Goal: Transaction & Acquisition: Book appointment/travel/reservation

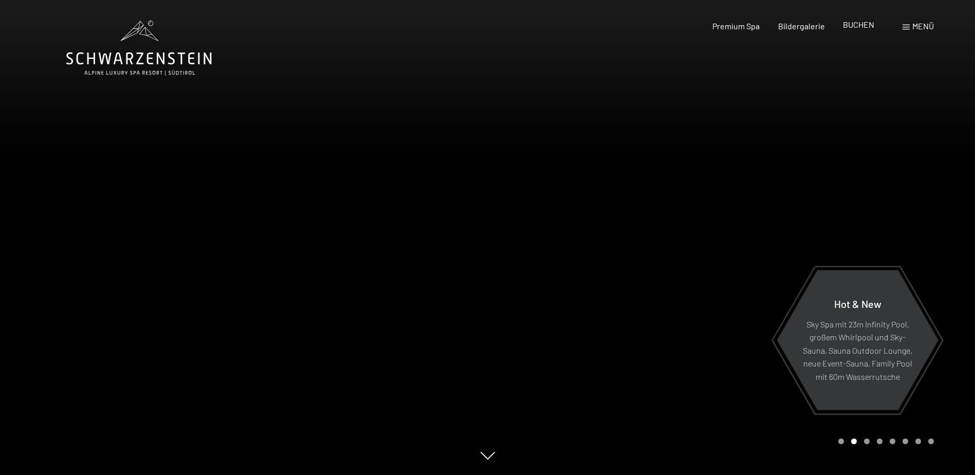
click at [856, 26] on span "BUCHEN" at bounding box center [858, 25] width 31 height 10
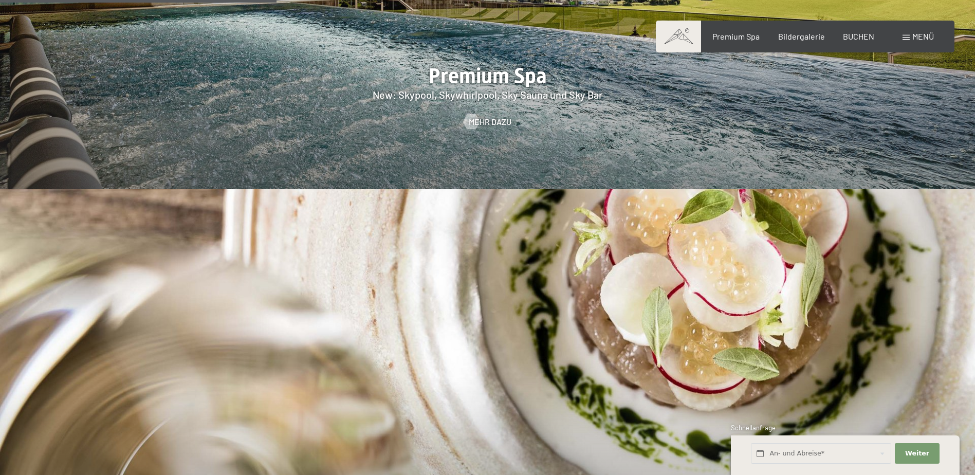
scroll to position [1953, 0]
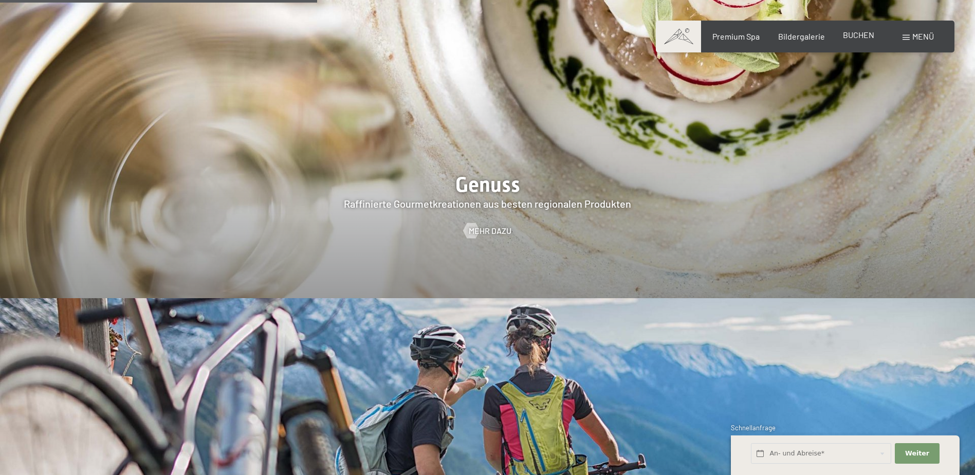
click at [850, 33] on span "BUCHEN" at bounding box center [858, 35] width 31 height 10
click at [864, 459] on input "text" at bounding box center [821, 453] width 140 height 21
click at [856, 31] on span "BUCHEN" at bounding box center [858, 35] width 31 height 10
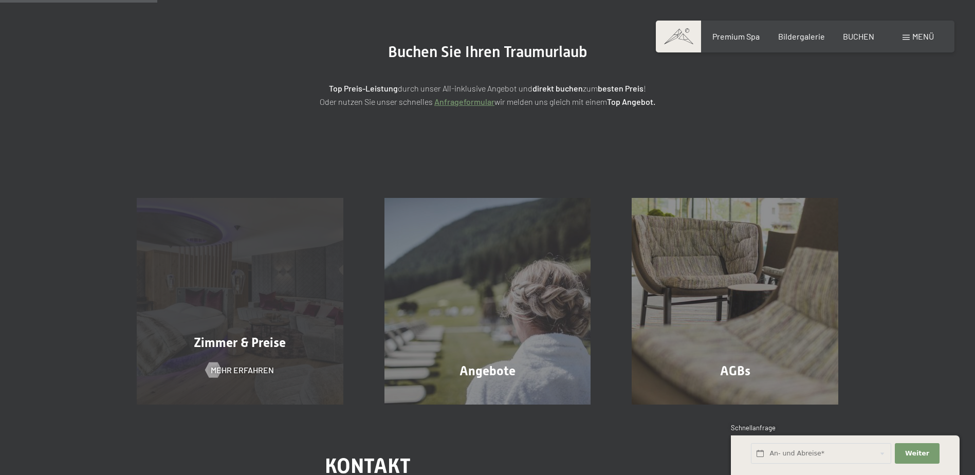
scroll to position [103, 0]
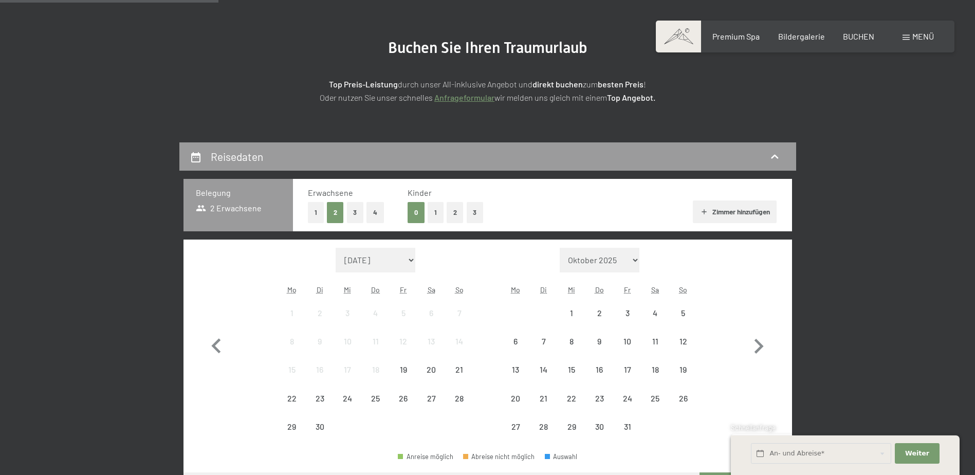
click at [270, 305] on div "Monat/Jahr [DATE] [DATE] [DATE] [DATE] [DATE] [DATE] [PERSON_NAME][DATE] [DATE]…" at bounding box center [487, 344] width 572 height 193
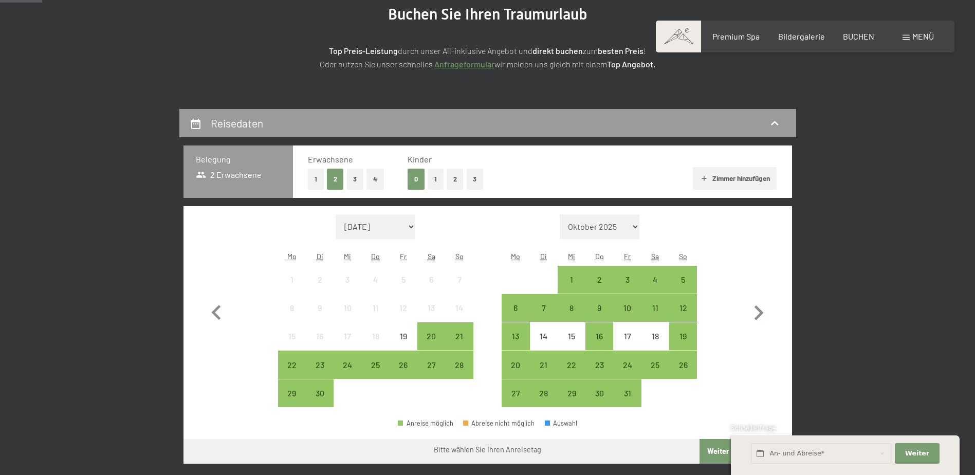
scroll to position [154, 0]
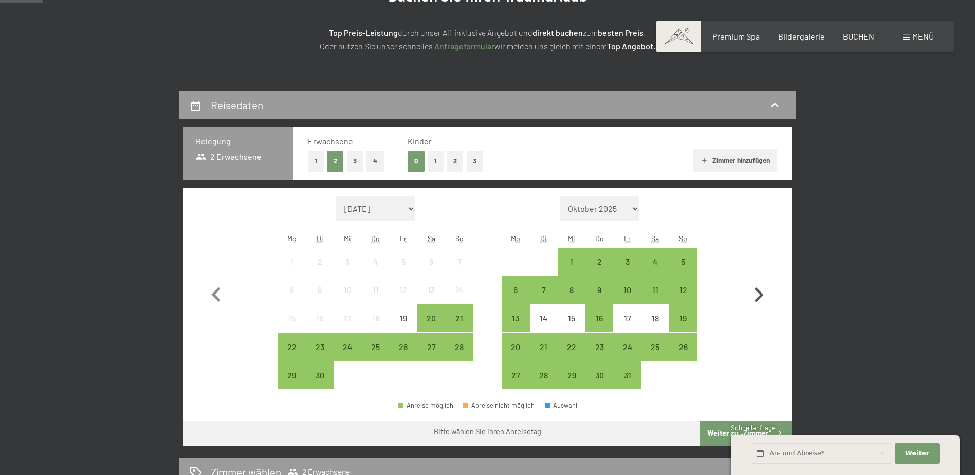
click at [757, 290] on icon "button" at bounding box center [758, 294] width 9 height 15
select select "[DATE]"
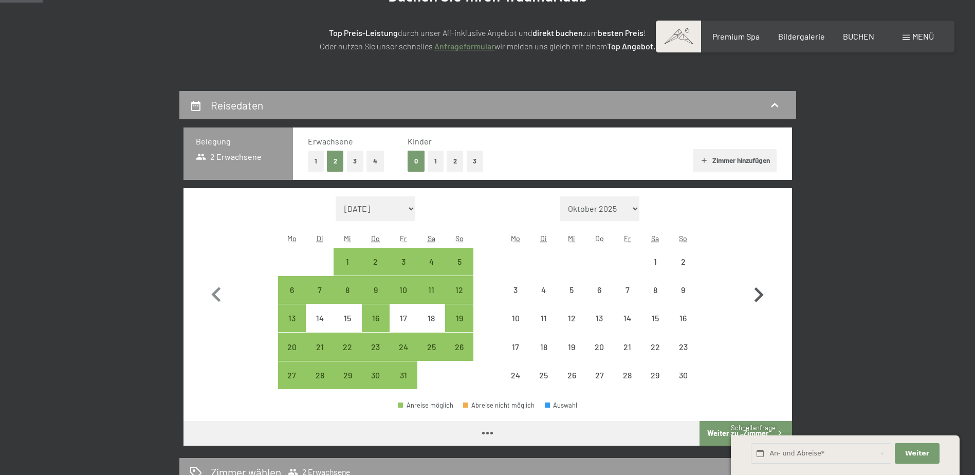
click at [757, 290] on icon "button" at bounding box center [758, 294] width 9 height 15
select select "[DATE]"
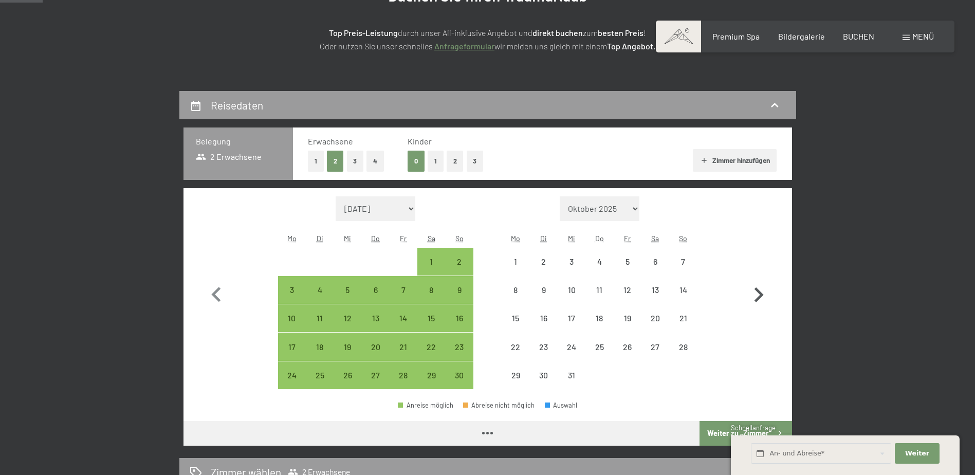
select select "[DATE]"
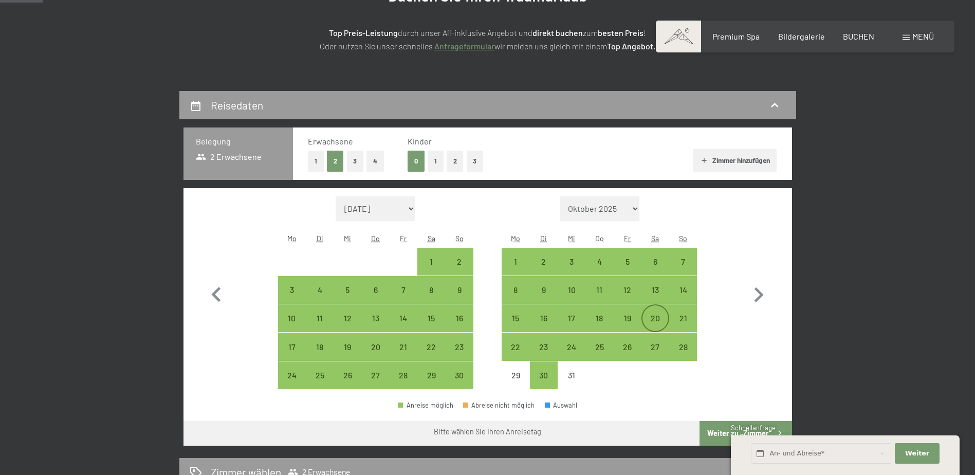
click at [652, 318] on div "20" at bounding box center [655, 327] width 26 height 26
select select "[DATE]"
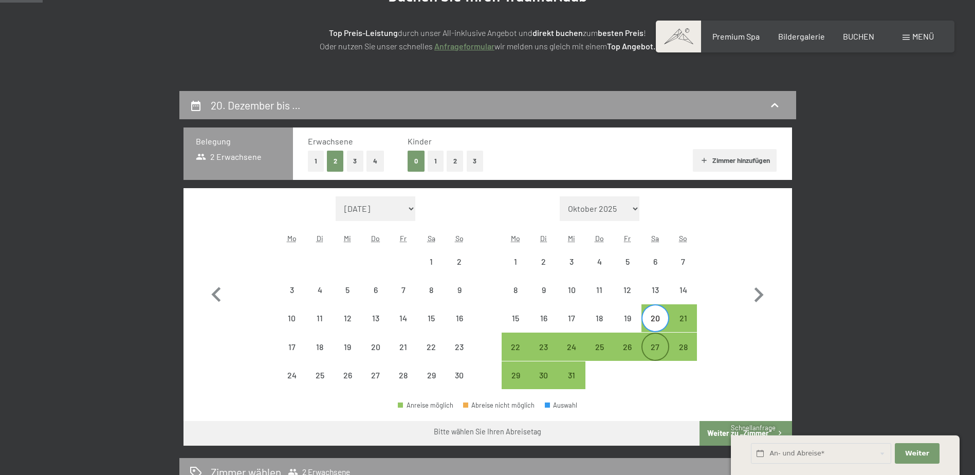
click at [658, 348] on div "27" at bounding box center [655, 356] width 26 height 26
select select "[DATE]"
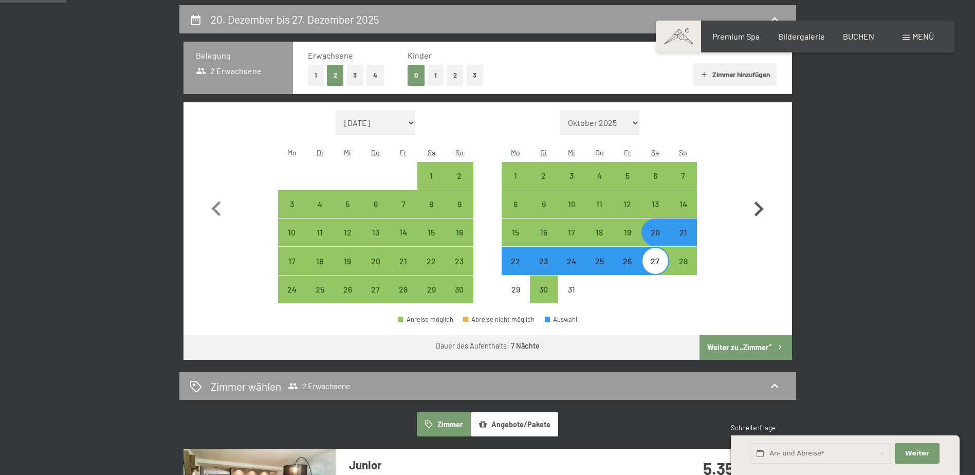
scroll to position [257, 0]
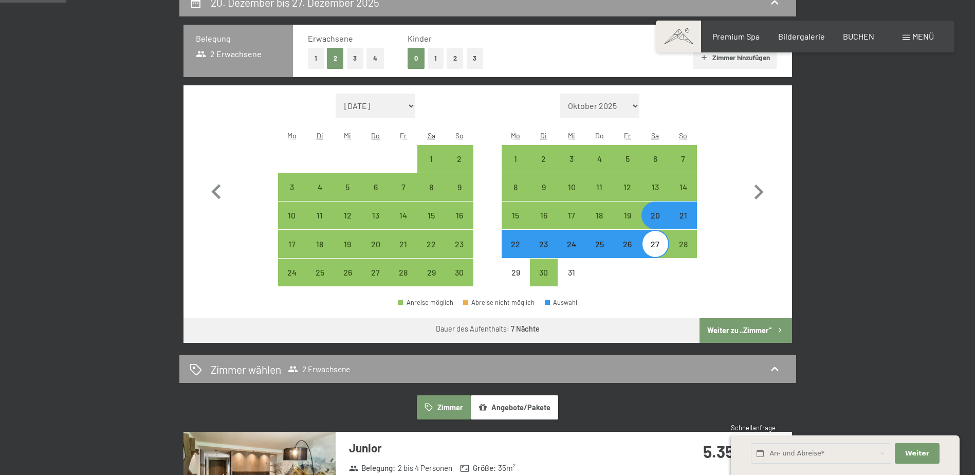
click at [739, 330] on button "Weiter zu „Zimmer“" at bounding box center [745, 330] width 92 height 25
select select "[DATE]"
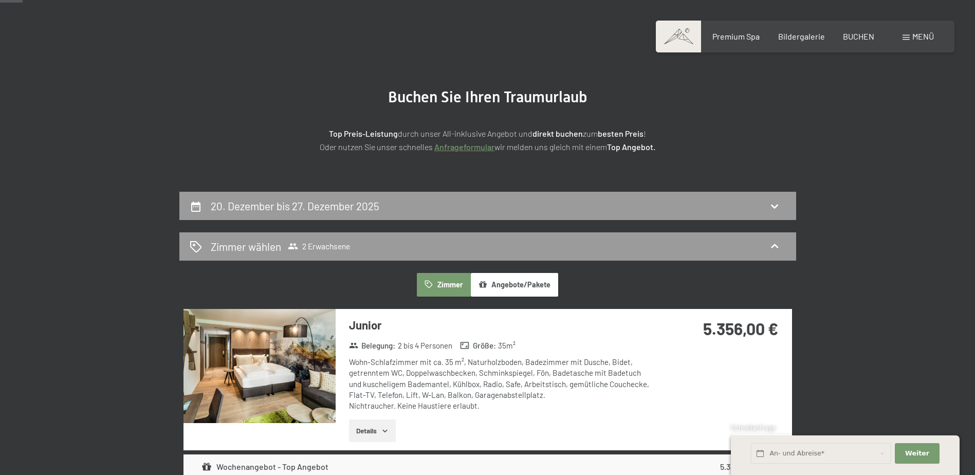
scroll to position [40, 0]
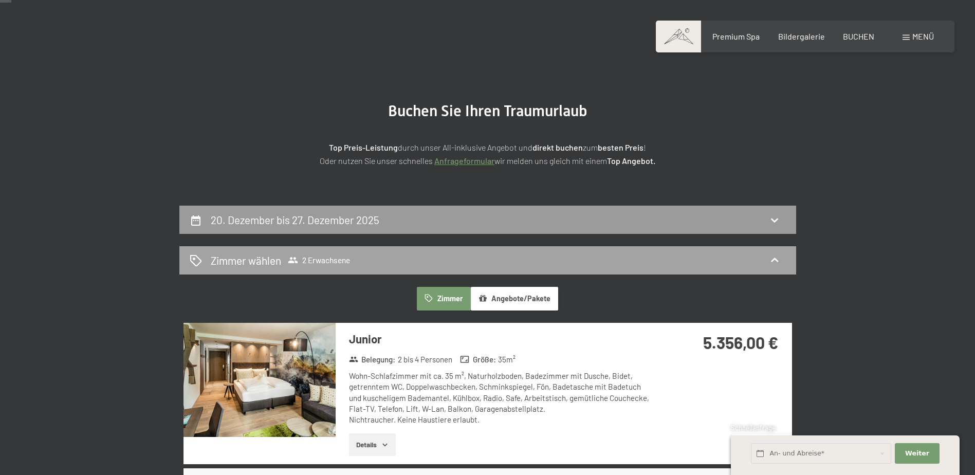
click at [405, 253] on div "Zimmer wählen 2 Erwachsene" at bounding box center [488, 260] width 596 height 15
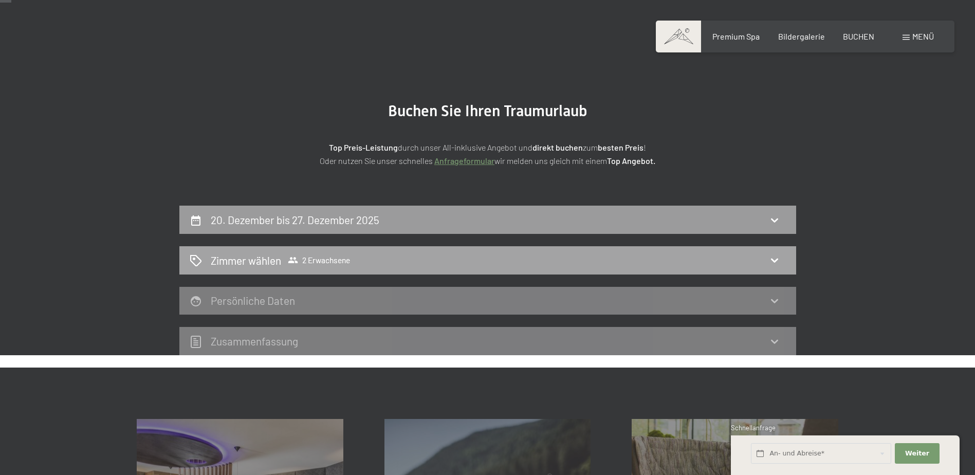
click at [383, 264] on div "Zimmer wählen 2 Erwachsene" at bounding box center [488, 260] width 596 height 15
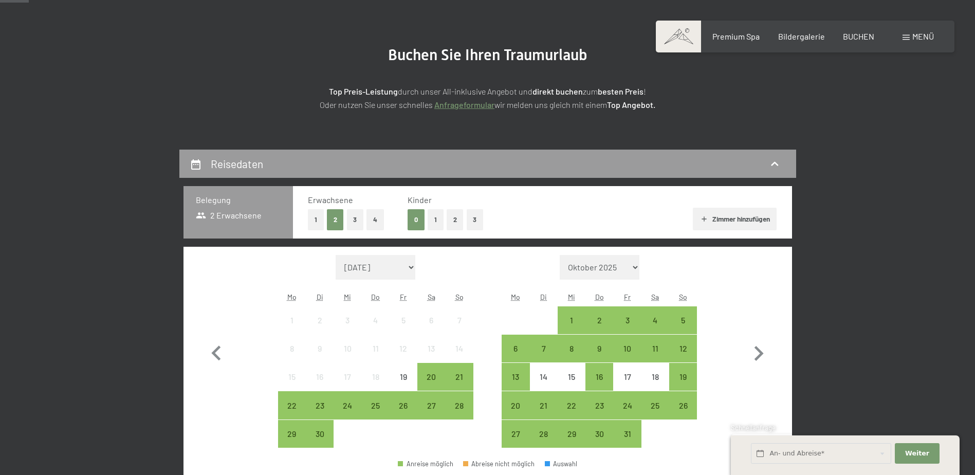
scroll to position [103, 0]
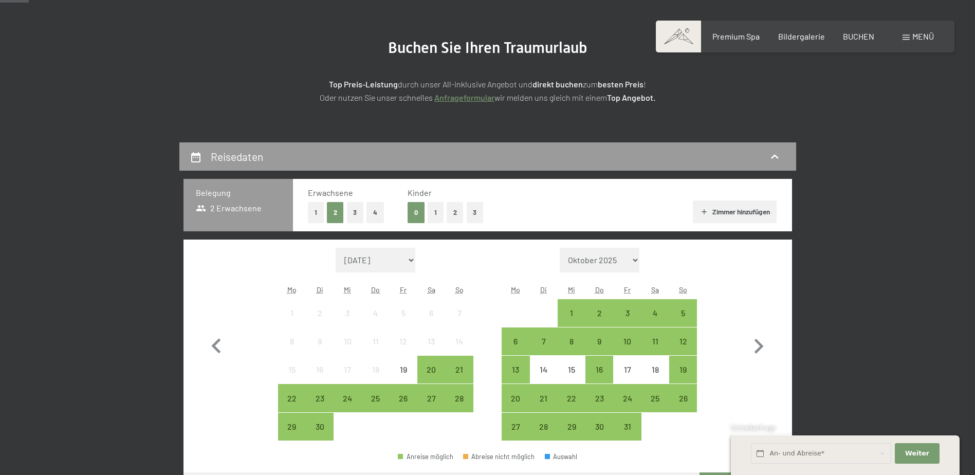
click at [452, 210] on button "2" at bounding box center [455, 212] width 17 height 21
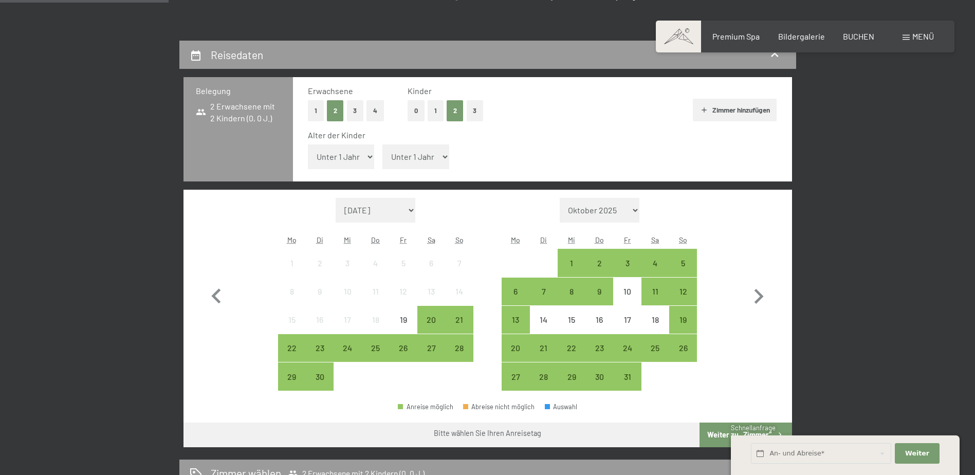
scroll to position [206, 0]
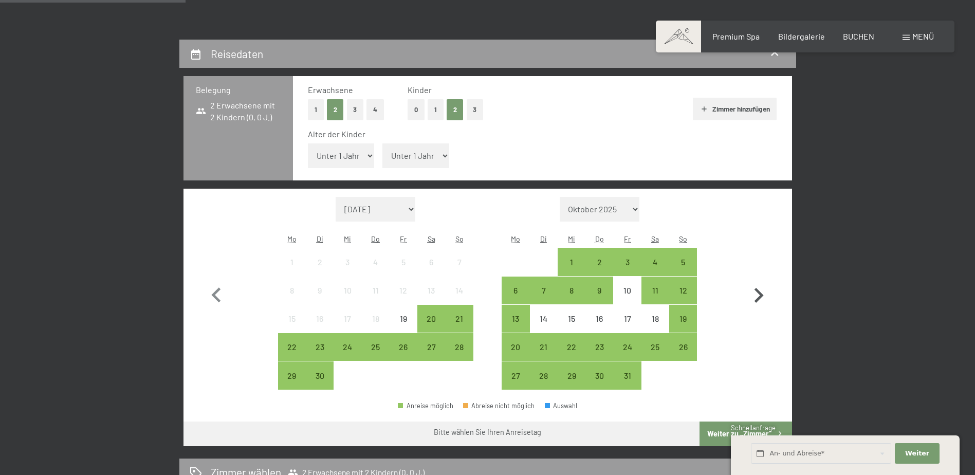
click at [750, 285] on icon "button" at bounding box center [759, 296] width 30 height 30
select select "[DATE]"
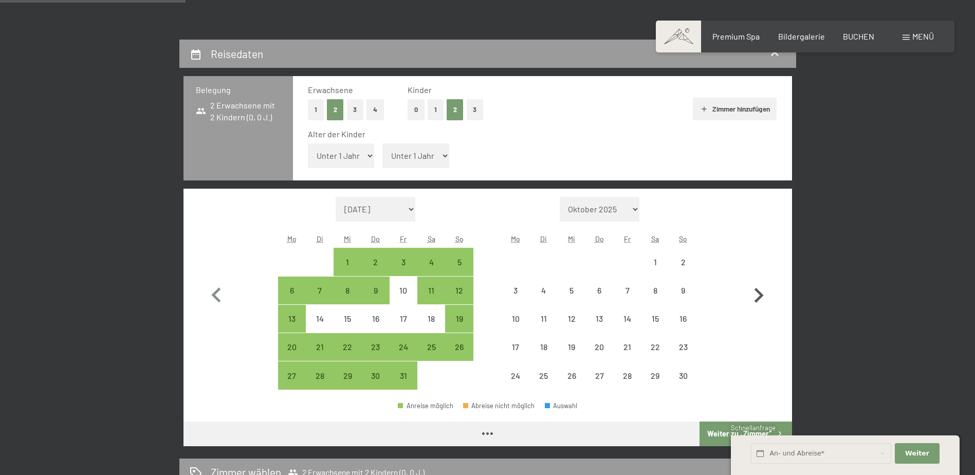
click at [755, 287] on icon "button" at bounding box center [759, 296] width 30 height 30
select select "[DATE]"
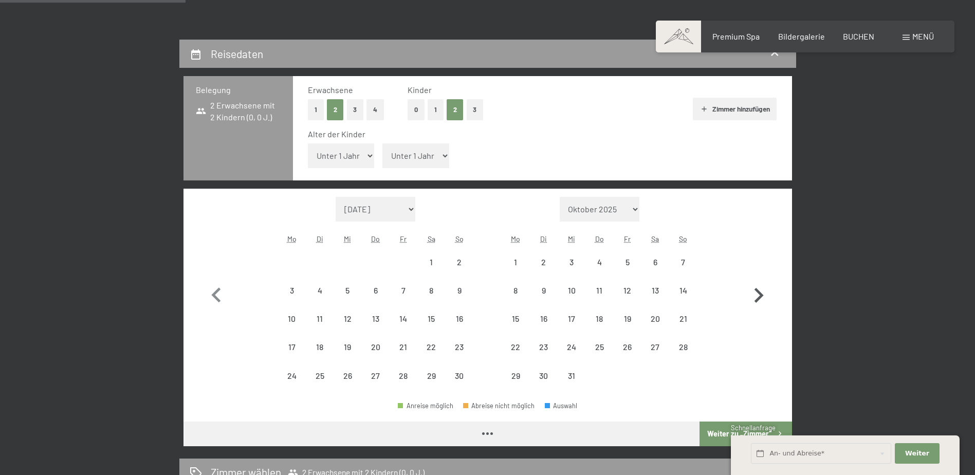
click at [755, 287] on icon "button" at bounding box center [759, 296] width 30 height 30
select select "[DATE]"
select select "2026-01-01"
select select "[DATE]"
select select "2026-01-01"
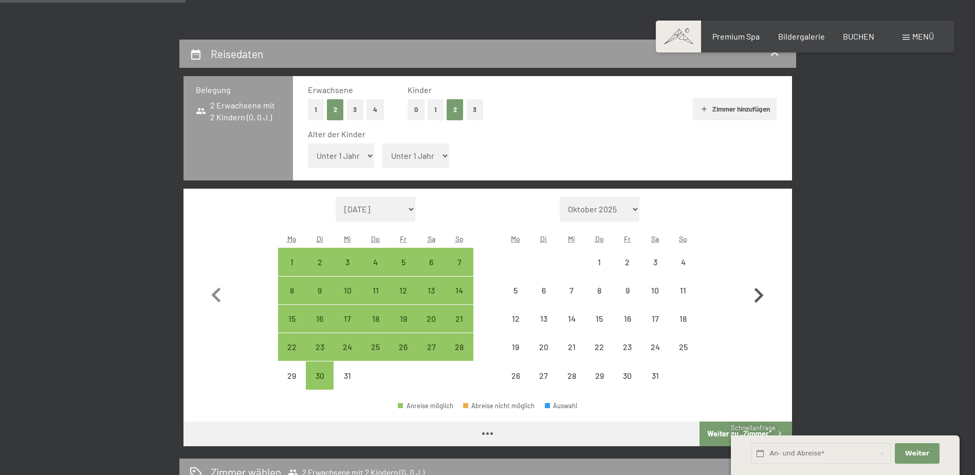
select select "[DATE]"
select select "2026-01-01"
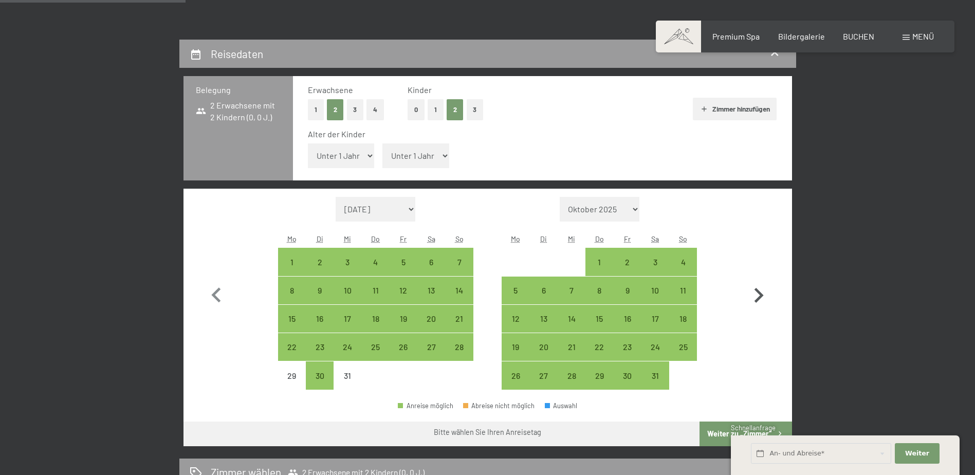
click at [760, 295] on icon "button" at bounding box center [758, 295] width 9 height 15
select select "2026-01-01"
select select "2026-02-01"
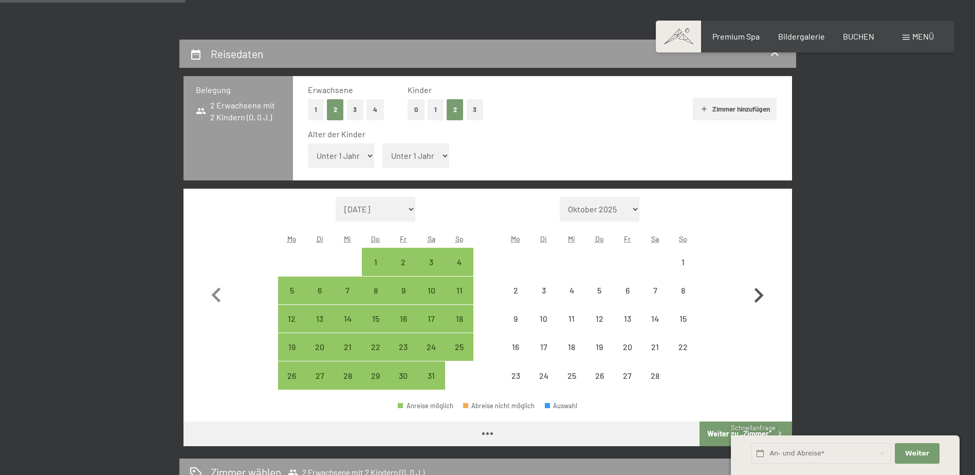
select select "2026-01-01"
select select "2026-02-01"
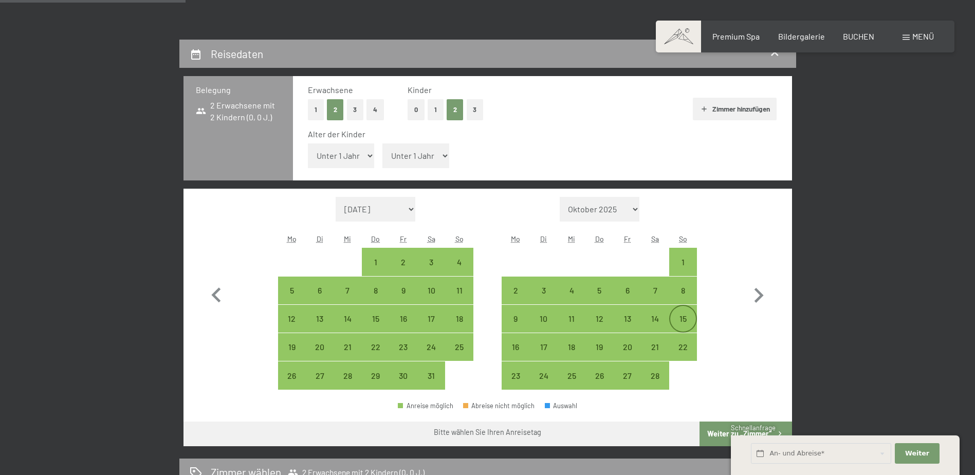
click at [677, 320] on div "15" at bounding box center [683, 327] width 26 height 26
select select "2026-01-01"
select select "2026-02-01"
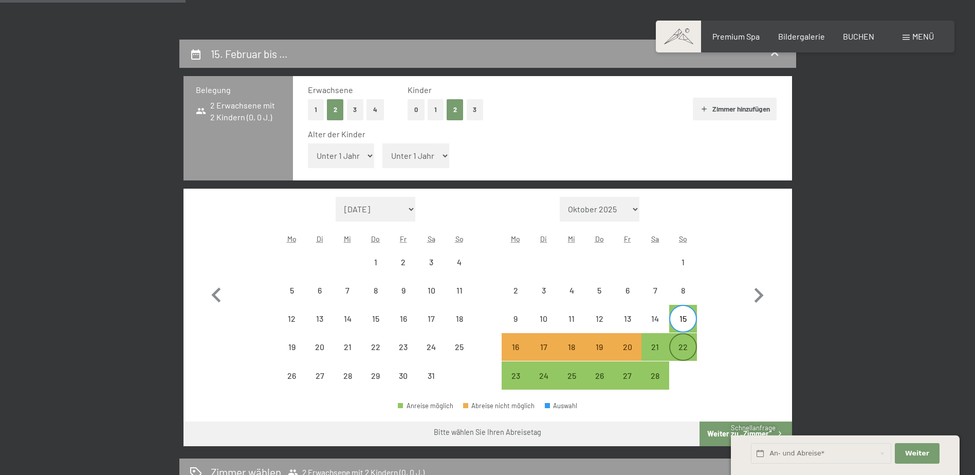
click at [680, 348] on div "22" at bounding box center [683, 356] width 26 height 26
select select "2026-01-01"
select select "2026-02-01"
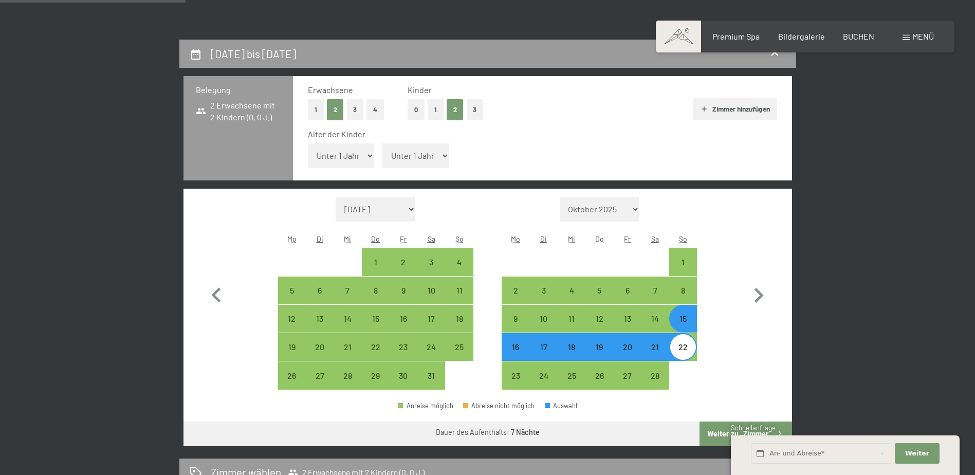
click at [685, 321] on div "15" at bounding box center [683, 327] width 26 height 26
select select "2026-01-01"
select select "2026-02-01"
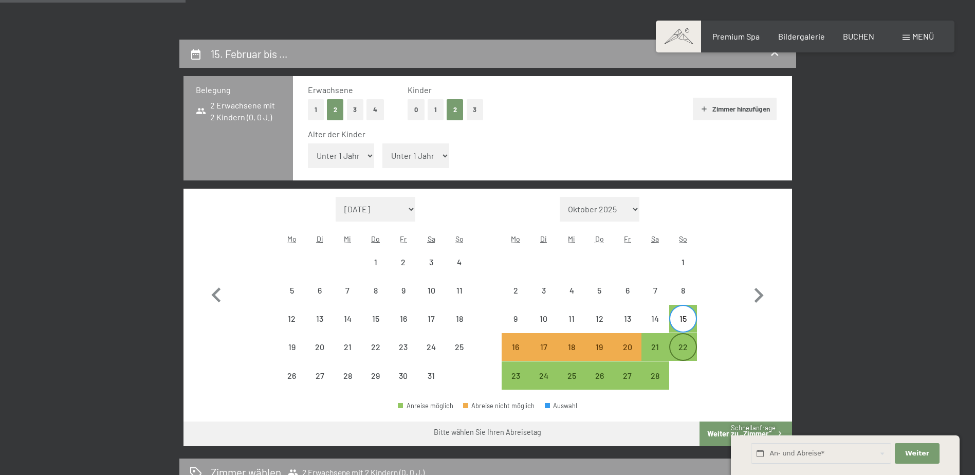
click at [692, 349] on div "22" at bounding box center [683, 356] width 26 height 26
select select "2026-01-01"
select select "2026-02-01"
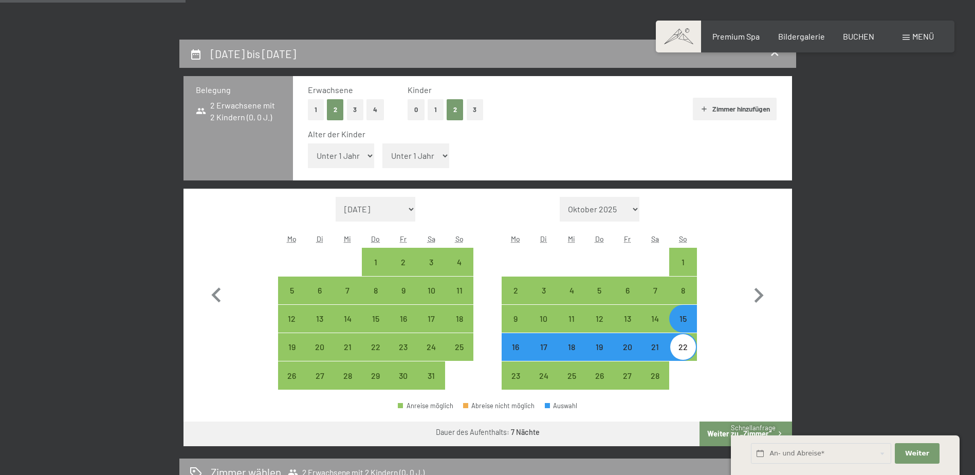
drag, startPoint x: 680, startPoint y: 363, endPoint x: 683, endPoint y: 355, distance: 9.0
click at [680, 360] on div "1 2 3 4 5 6 7 8 9 10 11 12 13 14 15 16 17 18 19 20 21 22 23 24 25 26 27 28" at bounding box center [599, 319] width 195 height 142
click at [685, 352] on div "22" at bounding box center [683, 356] width 26 height 26
select select "2026-01-01"
select select "2026-02-01"
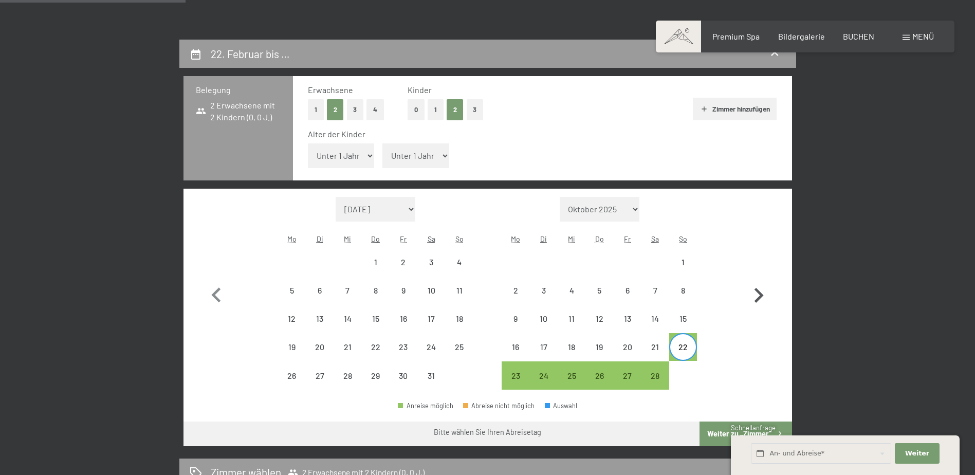
click at [757, 295] on icon "button" at bounding box center [759, 296] width 30 height 30
select select "2026-02-01"
select select "2026-03-01"
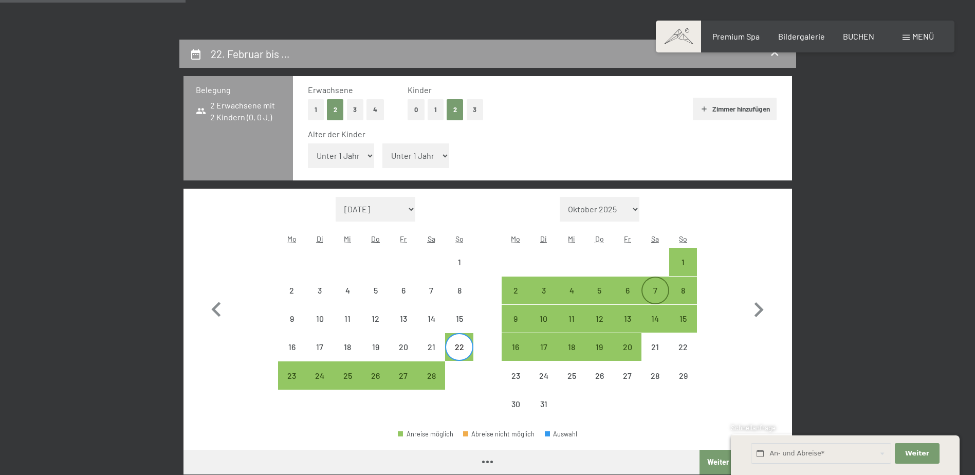
select select "2026-02-01"
select select "2026-03-01"
click at [686, 262] on div "1" at bounding box center [683, 271] width 26 height 26
select select "2026-02-01"
select select "2026-03-01"
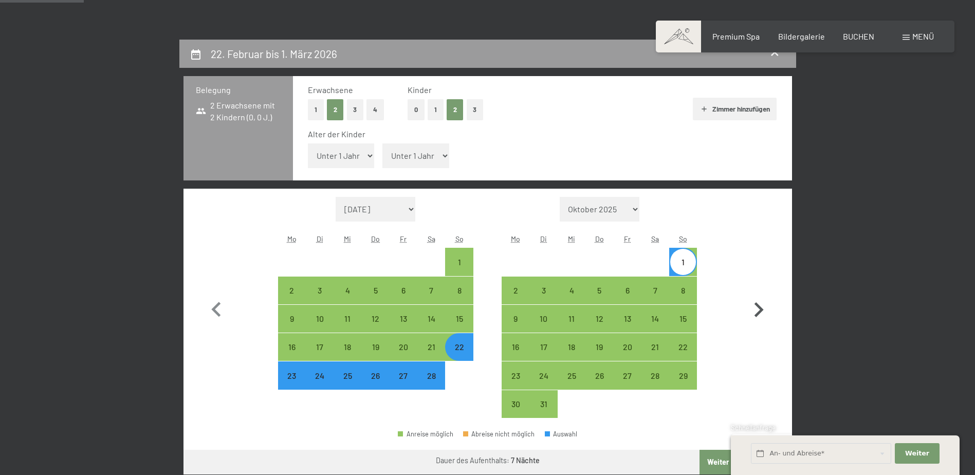
scroll to position [360, 0]
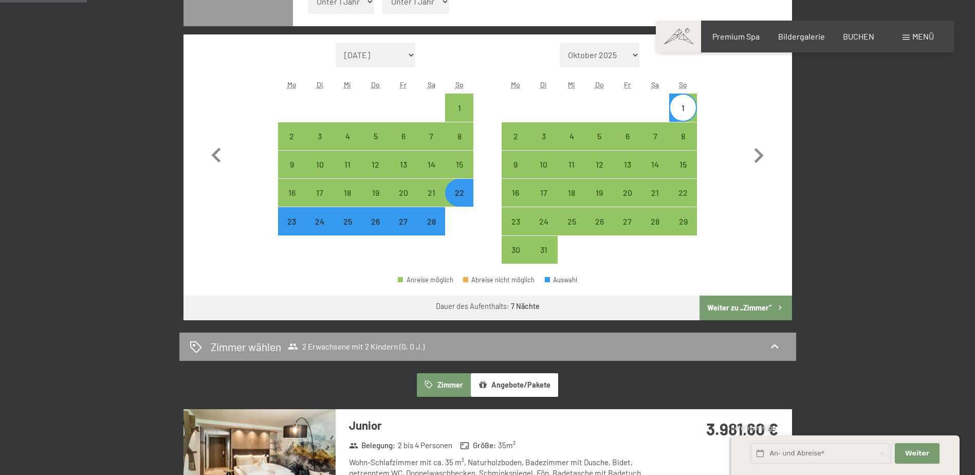
click at [753, 308] on button "Weiter zu „Zimmer“" at bounding box center [745, 307] width 92 height 25
select select "2026-02-01"
select select "2026-03-01"
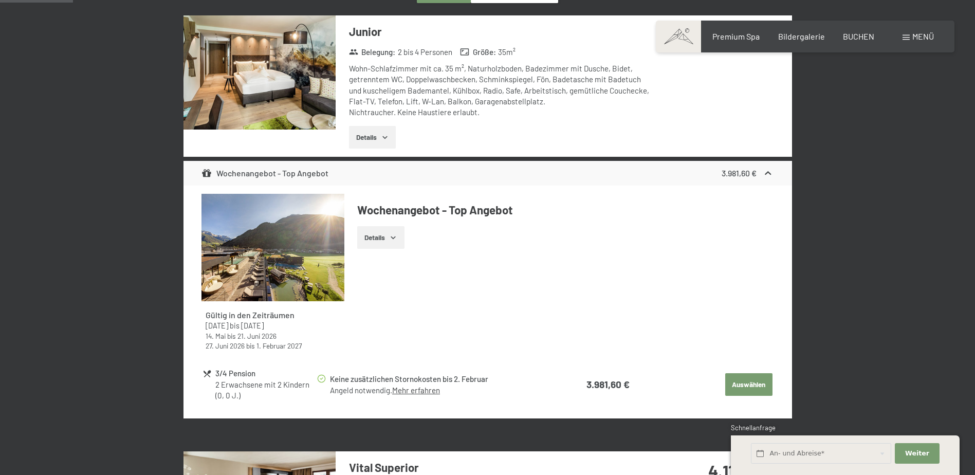
scroll to position [348, 0]
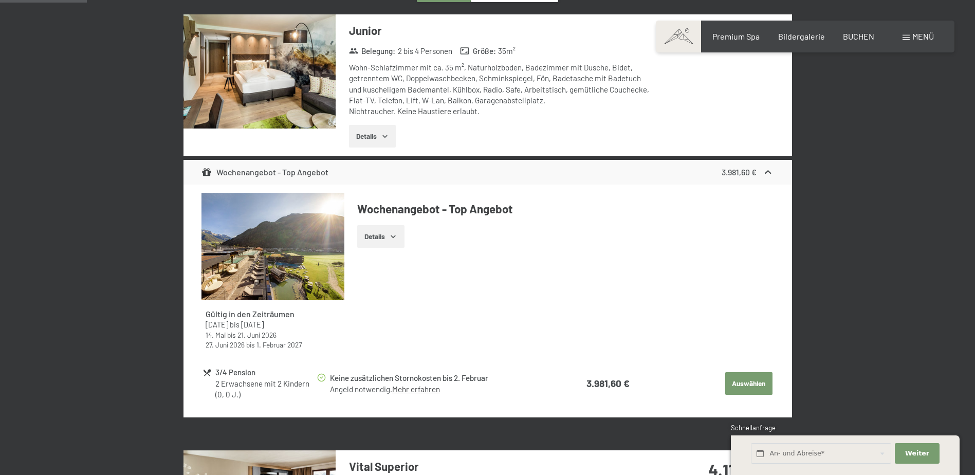
click at [412, 71] on div "Wohn-Schlafzimmer mit ca. 35 m², Naturholzboden, Badezimmer mit Dusche, Bidet, …" at bounding box center [502, 89] width 306 height 54
click at [383, 131] on button "Details" at bounding box center [372, 136] width 47 height 23
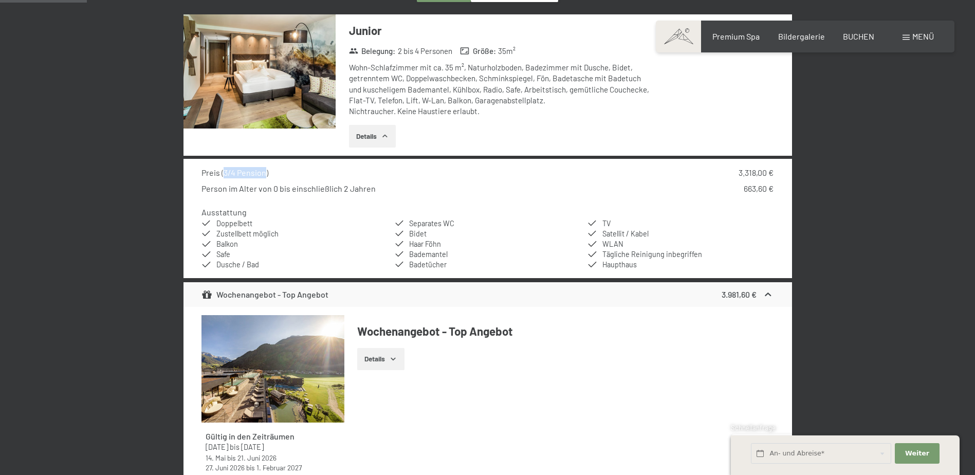
drag, startPoint x: 224, startPoint y: 173, endPoint x: 265, endPoint y: 173, distance: 41.1
click at [265, 173] on span "( 3/4 Pension )" at bounding box center [244, 173] width 47 height 10
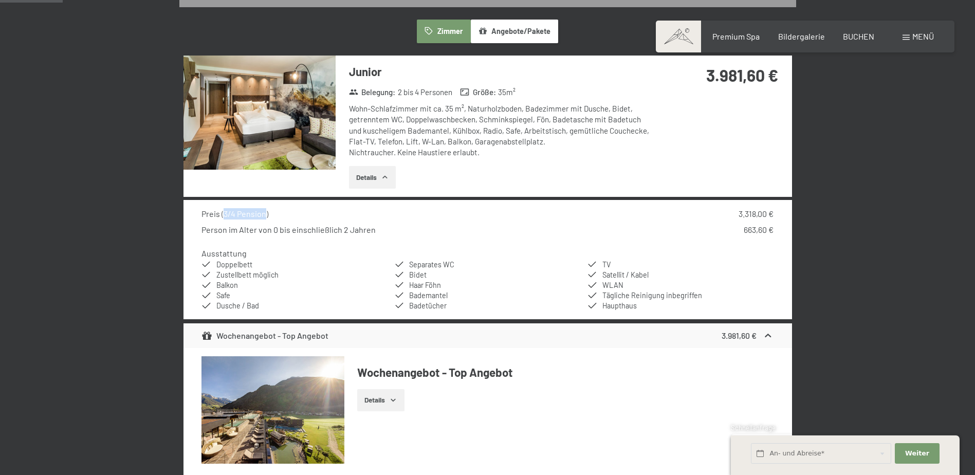
scroll to position [194, 0]
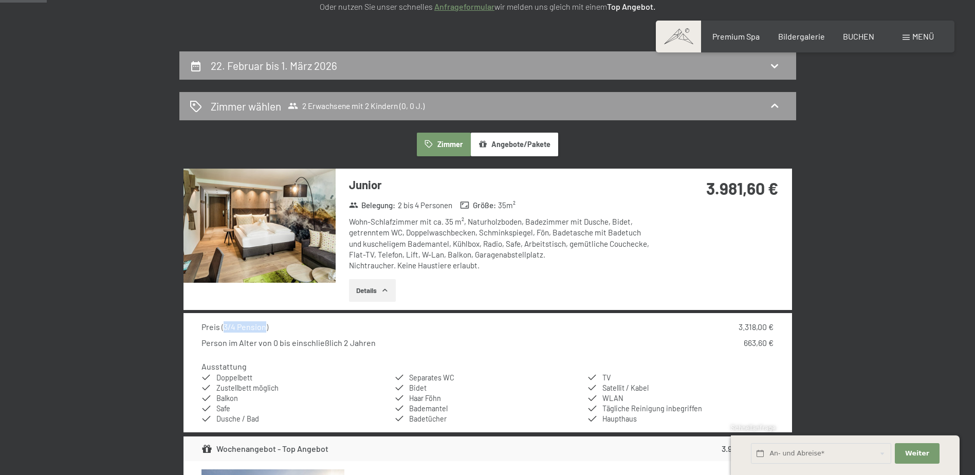
click at [667, 209] on div "3.981,60 €" at bounding box center [723, 201] width 137 height 64
click at [512, 109] on div "Zimmer wählen 2 Erwachsene mit 2 Kindern (0, 0 J.)" at bounding box center [488, 106] width 596 height 15
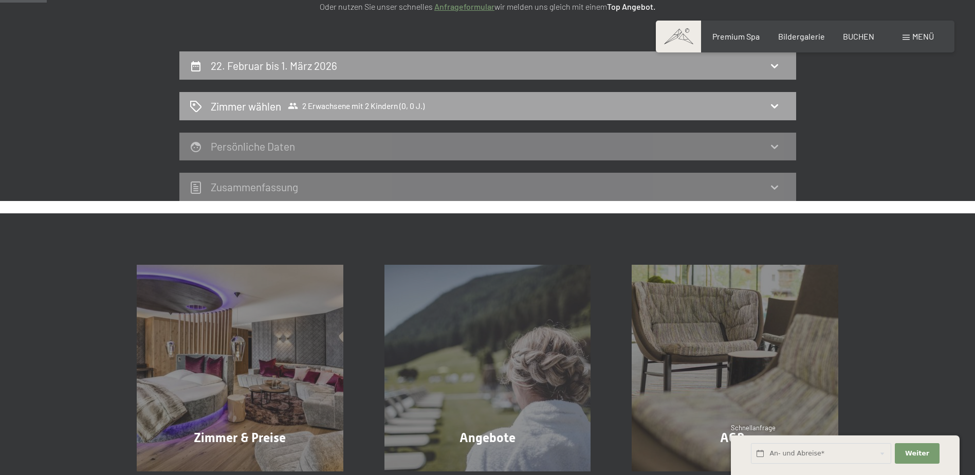
click at [768, 107] on icon at bounding box center [774, 106] width 12 height 12
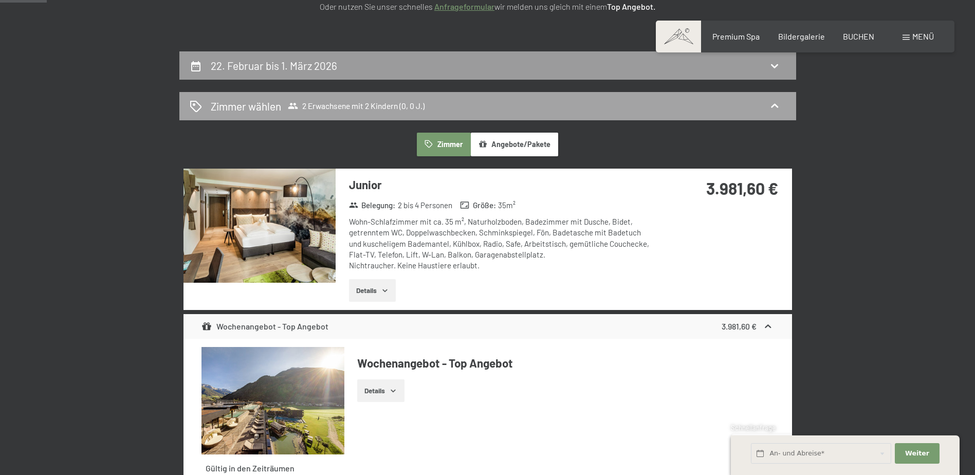
click at [358, 104] on span "2 Erwachsene mit 2 Kindern (0, 0 J.)" at bounding box center [356, 106] width 137 height 10
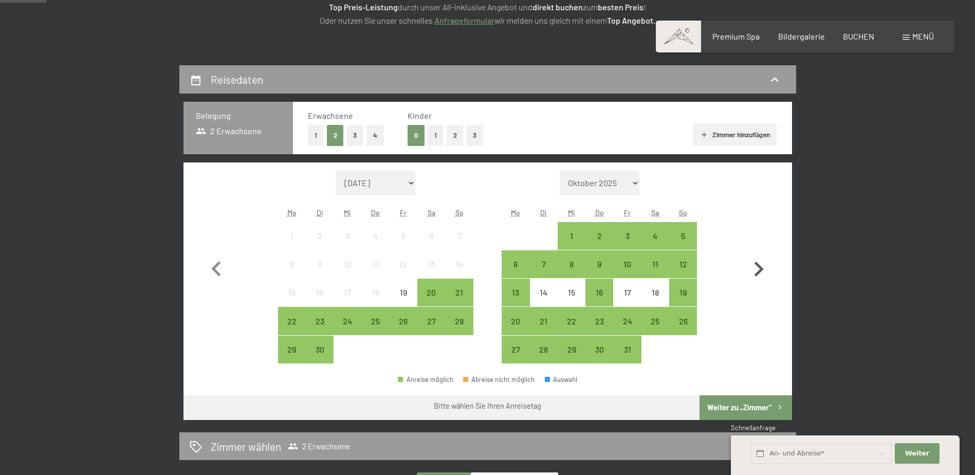
scroll to position [206, 0]
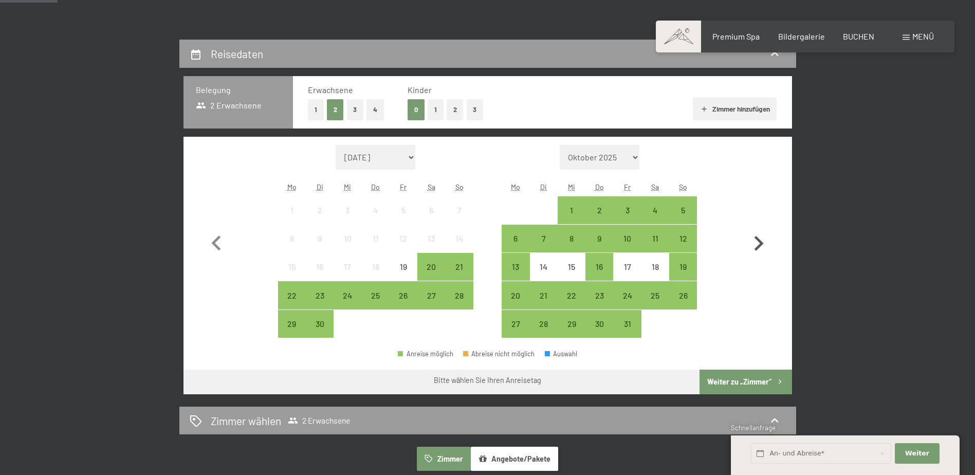
click at [755, 239] on icon "button" at bounding box center [759, 244] width 30 height 30
select select "[DATE]"
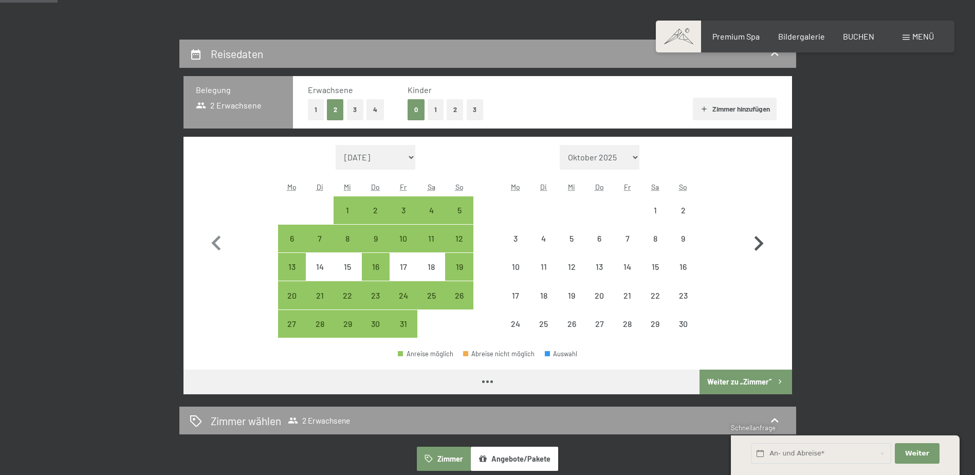
click at [755, 239] on icon "button" at bounding box center [759, 244] width 30 height 30
select select "[DATE]"
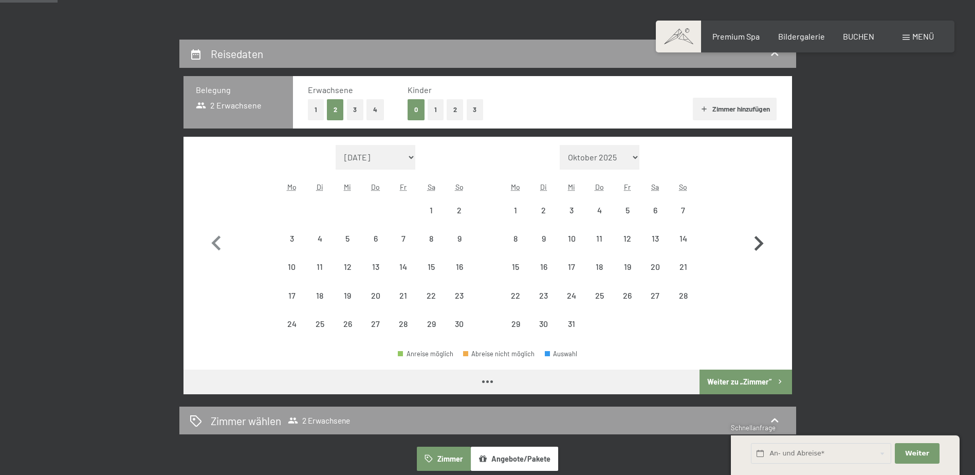
click at [755, 239] on icon "button" at bounding box center [759, 244] width 30 height 30
select select "[DATE]"
select select "2026-01-01"
click at [755, 239] on icon "button" at bounding box center [759, 244] width 30 height 30
select select "2026-01-01"
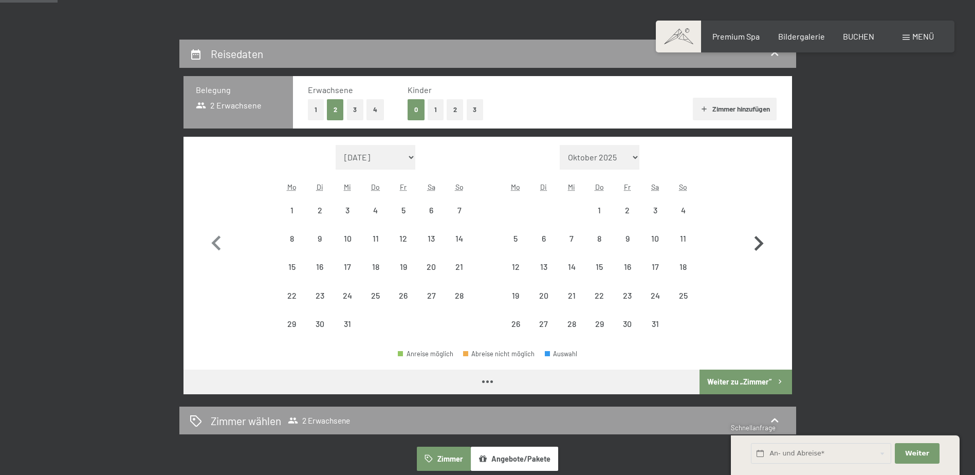
select select "2026-02-01"
select select "2026-01-01"
select select "2026-02-01"
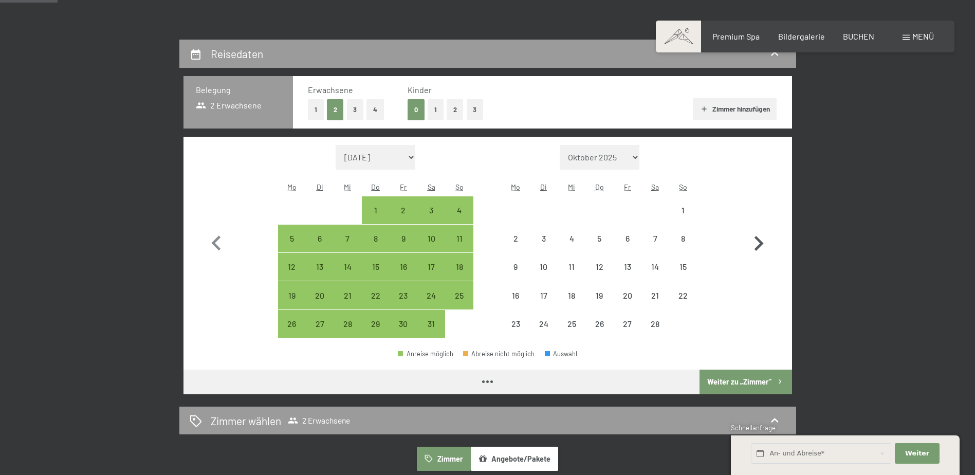
select select "2026-01-01"
select select "2026-02-01"
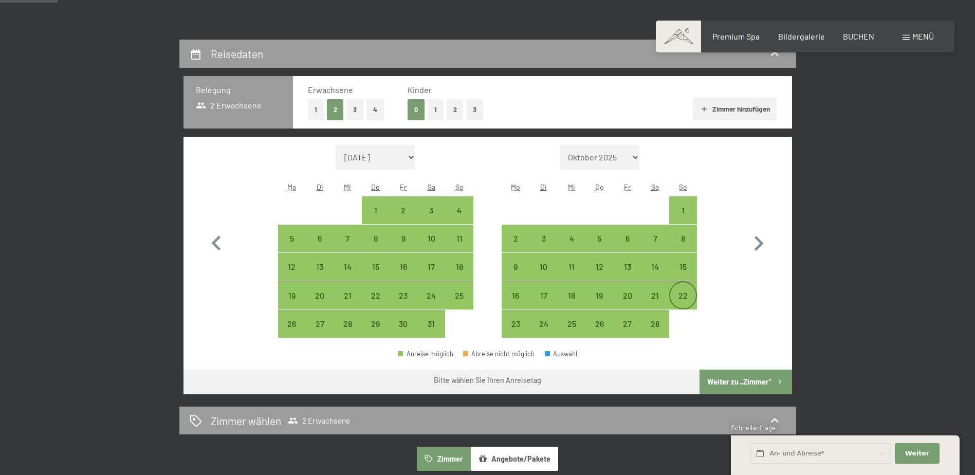
click at [679, 298] on div "22" at bounding box center [683, 304] width 26 height 26
select select "2026-01-01"
select select "2026-02-01"
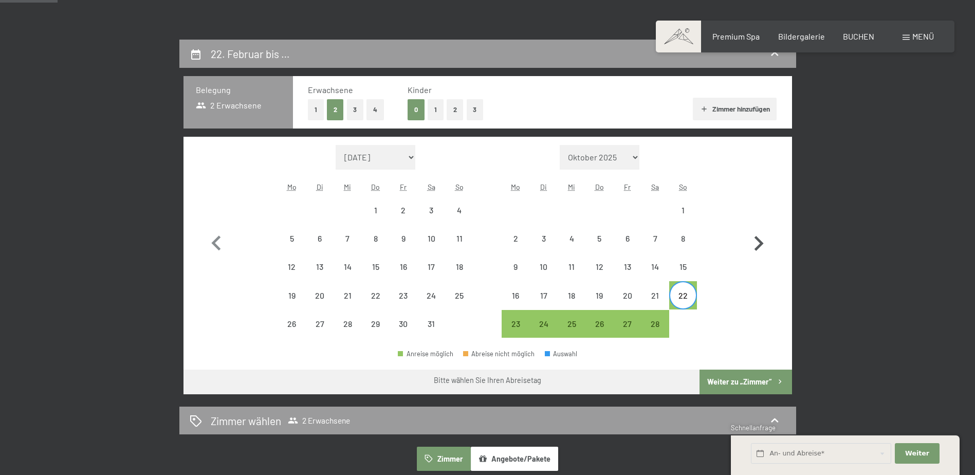
click at [758, 245] on icon "button" at bounding box center [759, 244] width 30 height 30
select select "2026-02-01"
select select "2026-03-01"
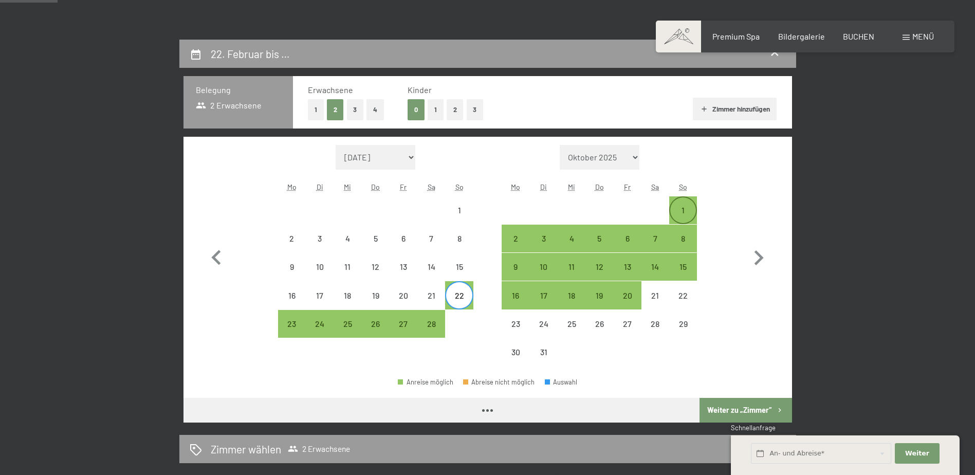
click at [686, 211] on div "1" at bounding box center [683, 219] width 26 height 26
select select "2026-02-01"
select select "2026-03-01"
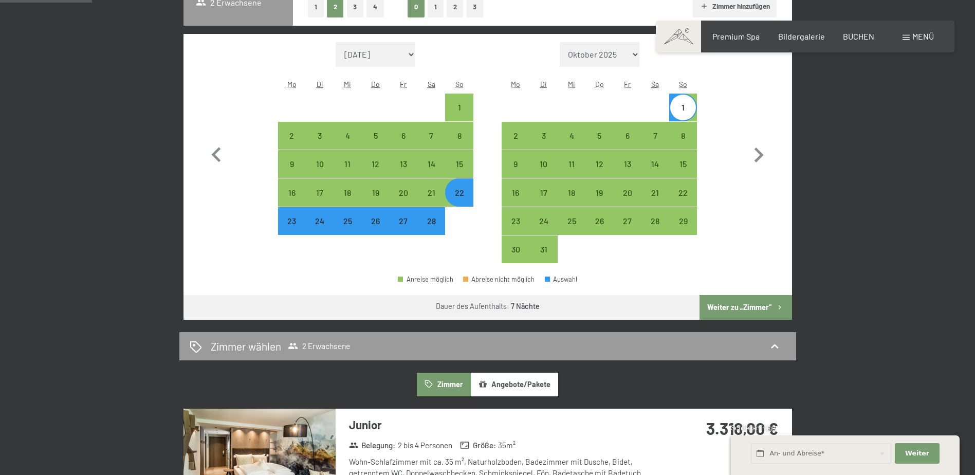
click at [731, 305] on button "Weiter zu „Zimmer“" at bounding box center [745, 307] width 92 height 25
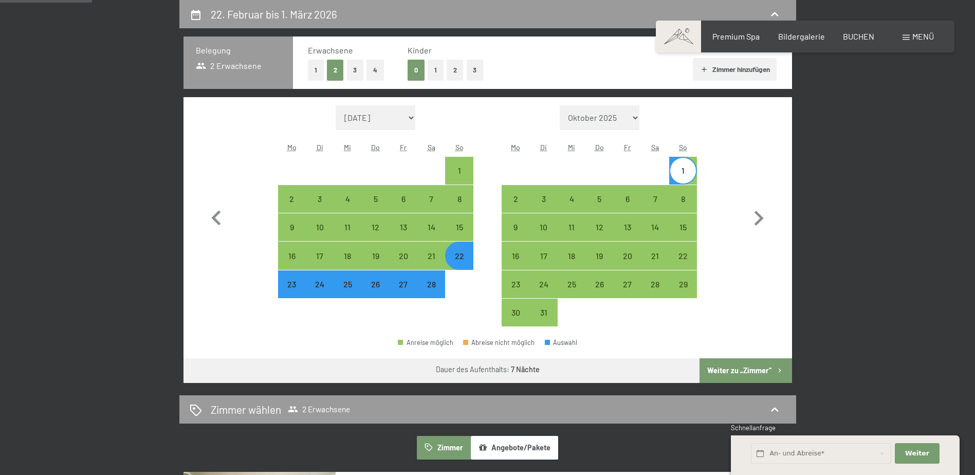
select select "2026-02-01"
select select "2026-03-01"
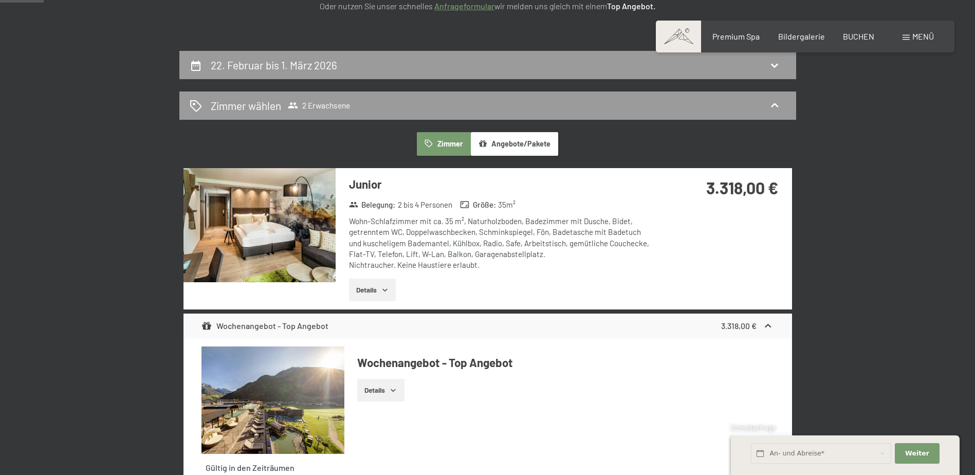
scroll to position [194, 0]
